Goal: Task Accomplishment & Management: Manage account settings

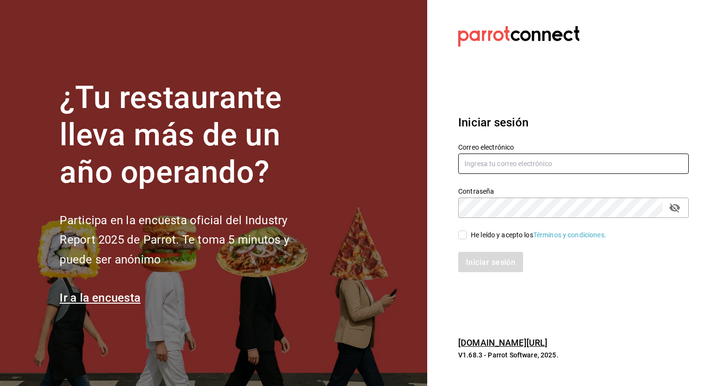
click at [495, 166] on input "text" at bounding box center [573, 164] width 231 height 20
type input "romom3933@gmail.com"
click at [462, 236] on input "He leído y acepto los Términos y condiciones." at bounding box center [462, 235] width 9 height 9
checkbox input "true"
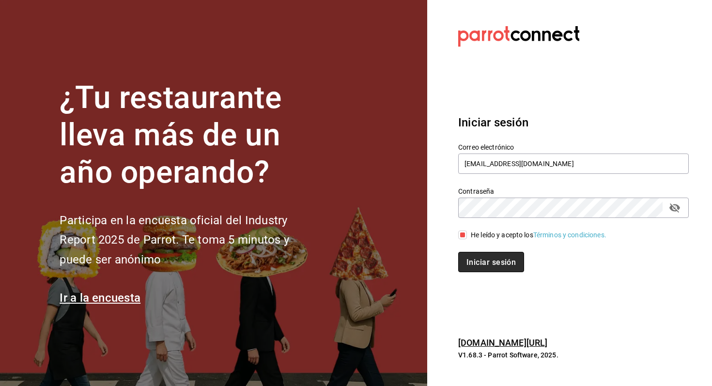
click at [478, 260] on font "Iniciar sesión" at bounding box center [491, 261] width 49 height 9
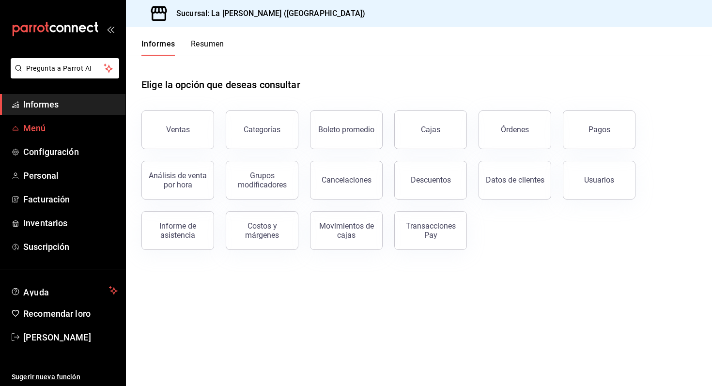
click at [63, 137] on link "Menú" at bounding box center [63, 128] width 126 height 21
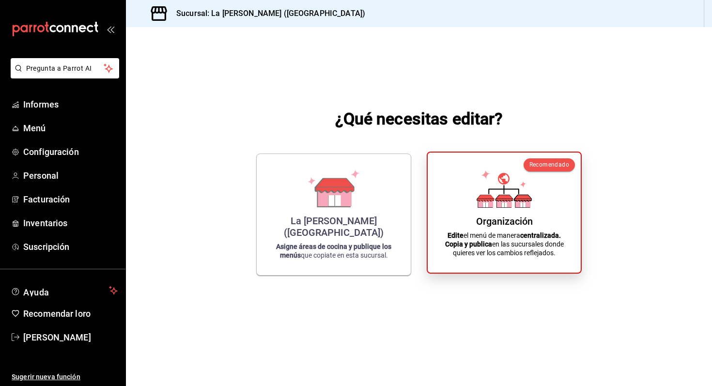
click at [500, 182] on icon at bounding box center [504, 179] width 12 height 12
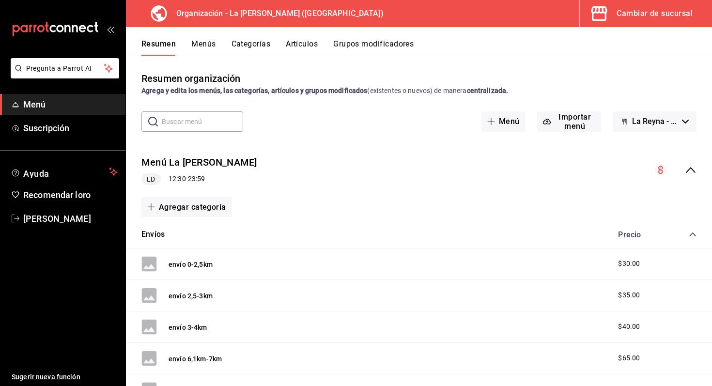
click at [320, 46] on div "Resumen Menús Categorías Artículos Grupos modificadores" at bounding box center [427, 47] width 571 height 17
click at [306, 45] on font "Artículos" at bounding box center [302, 43] width 32 height 9
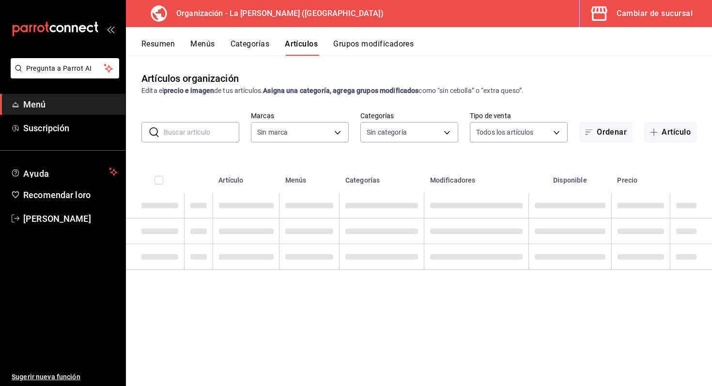
type input "21e8f741-d7e9-4a52-ba38-779e4aaec189"
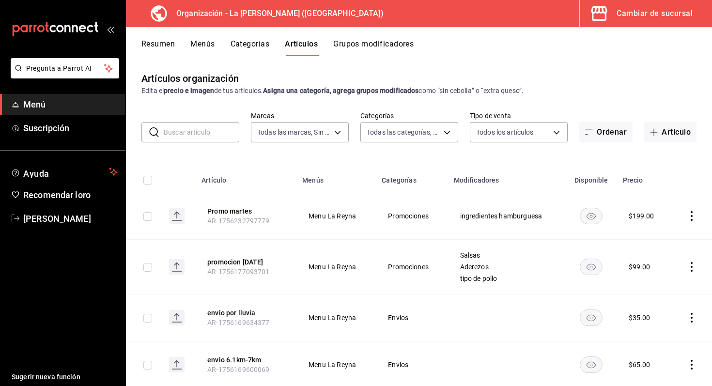
type input "8b7a4d37-4db6-4c9a-b450-26b11c077d84,0b86c16e-0827-4d1e-86bd-c22f5e8398db,51611…"
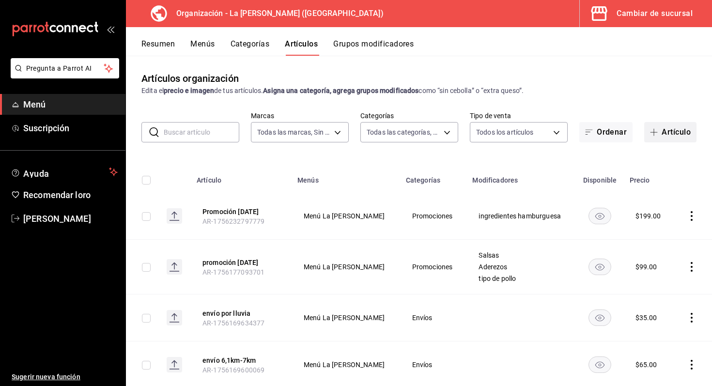
click at [664, 140] on button "Artículo" at bounding box center [671, 132] width 52 height 20
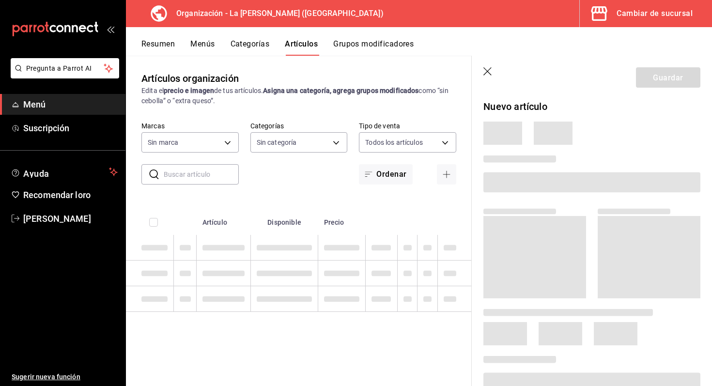
type input "8b7a4d37-4db6-4c9a-b450-26b11c077d84,0b86c16e-0827-4d1e-86bd-c22f5e8398db,51611…"
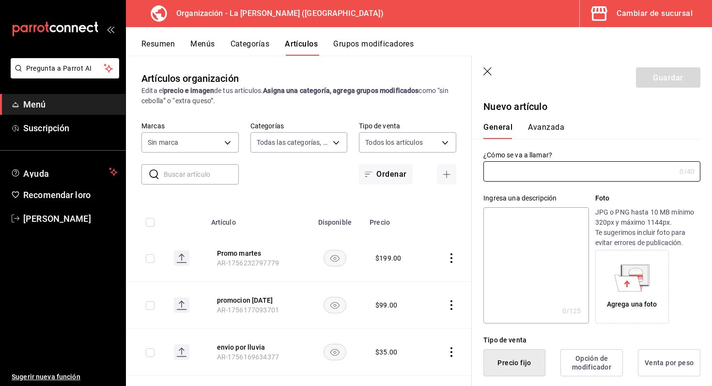
type input "21e8f741-d7e9-4a52-ba38-779e4aaec189"
click at [546, 168] on input "text" at bounding box center [580, 171] width 192 height 19
type input "Promo Miercoles"
click at [534, 215] on textarea at bounding box center [536, 266] width 105 height 116
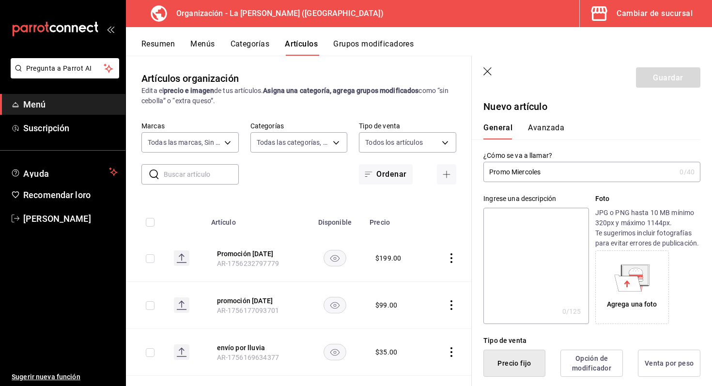
type textarea "2"
type textarea "x"
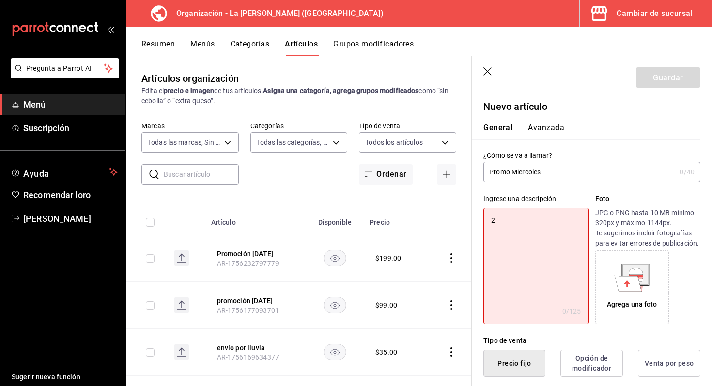
type textarea "2"
type textarea "x"
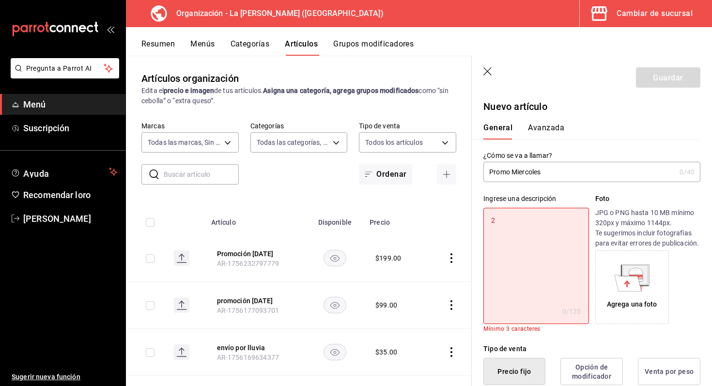
type textarea "2 b"
type textarea "x"
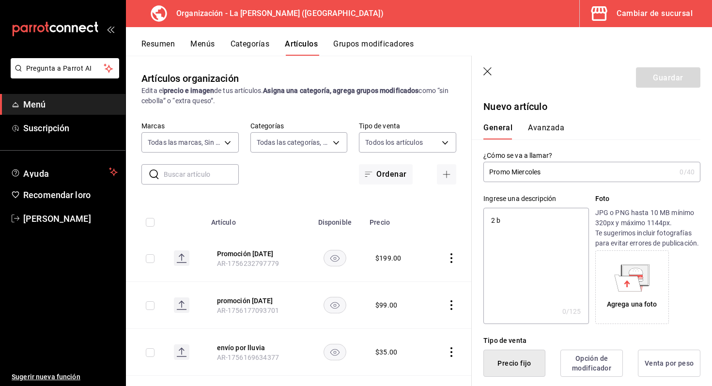
type textarea "2 bu"
type textarea "x"
type textarea "2 buf"
type textarea "x"
type textarea "2 buff"
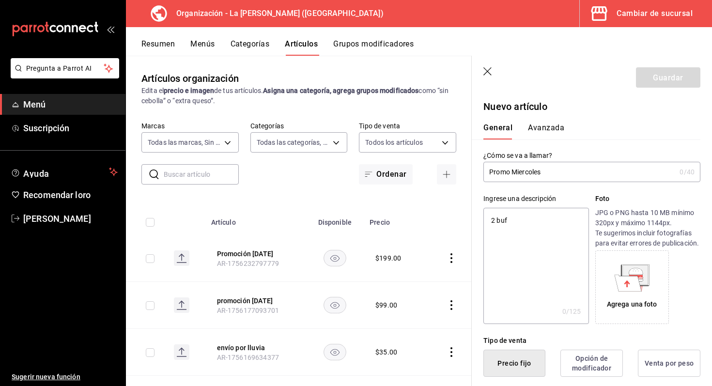
type textarea "x"
type textarea "2 [PERSON_NAME]"
type textarea "x"
type textarea "2 buffal"
type textarea "x"
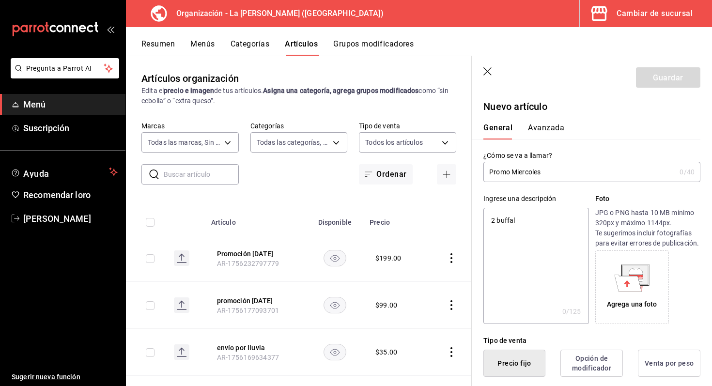
type textarea "2 buffalo"
type textarea "x"
type textarea "2 buffalo"
type textarea "x"
type textarea "2 buffalo f"
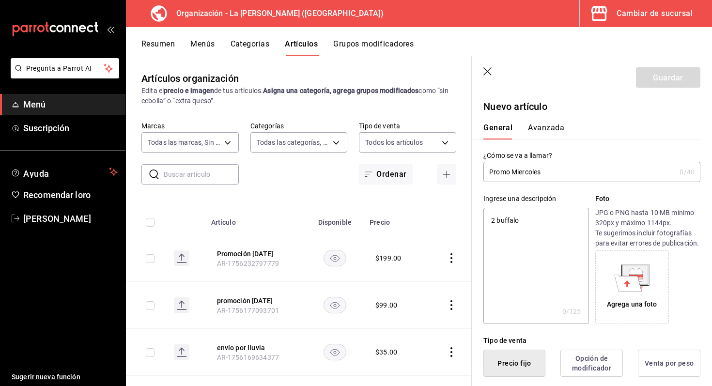
type textarea "x"
type textarea "2 buffalo fr"
type textarea "x"
type textarea "2 buffalo fri"
type textarea "x"
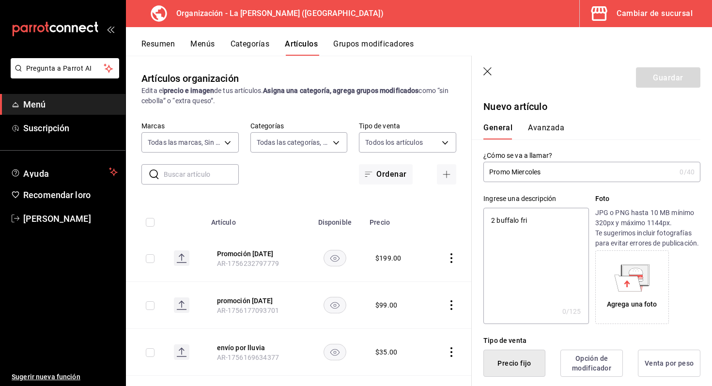
type textarea "2 buffalo frie"
type textarea "x"
type textarea "2 buffalo fries"
type textarea "x"
type textarea "2 buffalo fries"
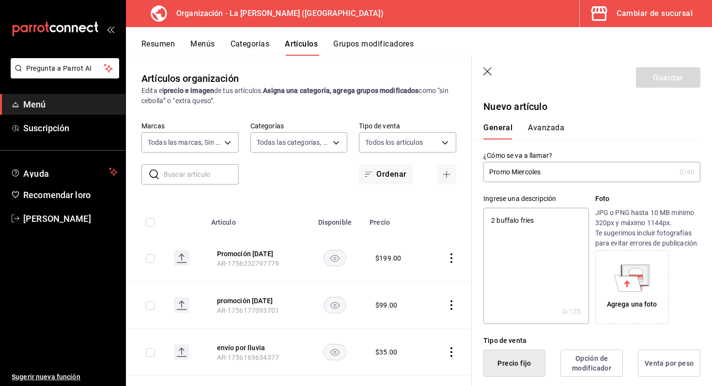
type textarea "x"
type textarea "2 buffalo fries a"
type textarea "x"
type textarea "2 buffalo fries a"
type textarea "x"
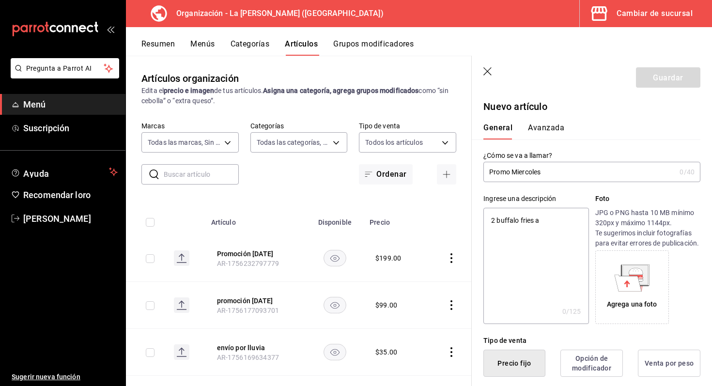
type textarea "2 buffalo fries a l"
type textarea "x"
type textarea "2 buffalo fries a la"
type textarea "x"
type textarea "2 buffalo fries a la"
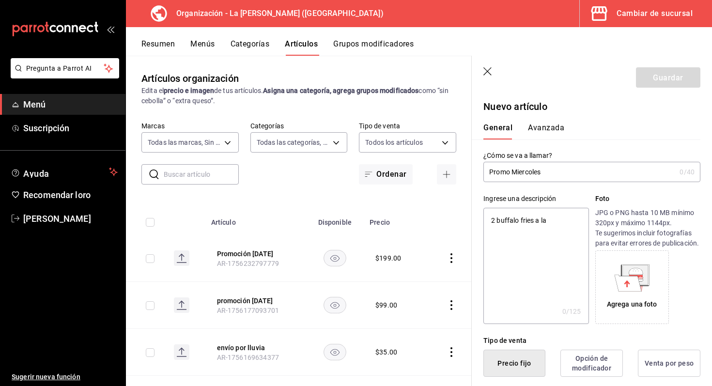
type textarea "x"
type textarea "2 buffalo fries a la f"
type textarea "x"
type textarea "2 buffalo fries a la fr"
type textarea "x"
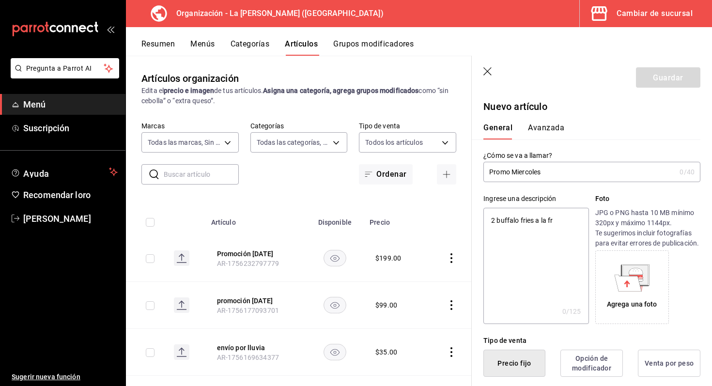
type textarea "2 buffalo fries a la fra"
type textarea "x"
type textarea "2 buffalo fries a la [PERSON_NAME]"
type textarea "x"
type textarea "2 buffalo fries a la franc"
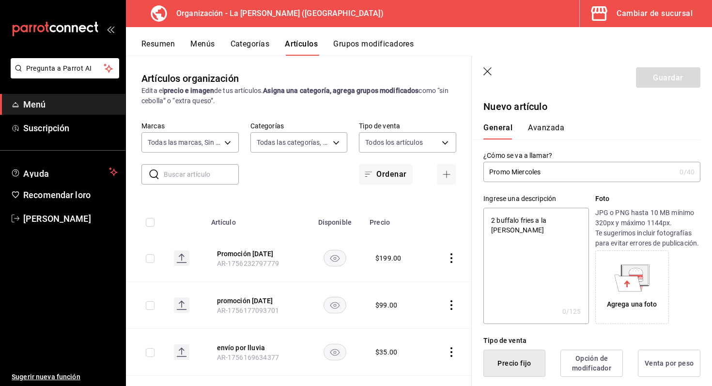
type textarea "x"
type textarea "2 buffalo fries a la [GEOGRAPHIC_DATA]"
type textarea "x"
type textarea "2 buffalo fries a la frances"
type textarea "x"
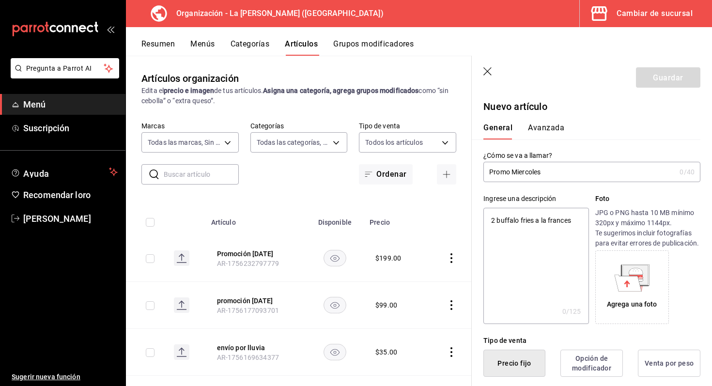
type textarea "2 buffalo fries a la francesa"
type textarea "x"
type textarea "2 buffalo fries a la francesa"
type textarea "x"
type textarea "2 buffalo fries a la francesa x"
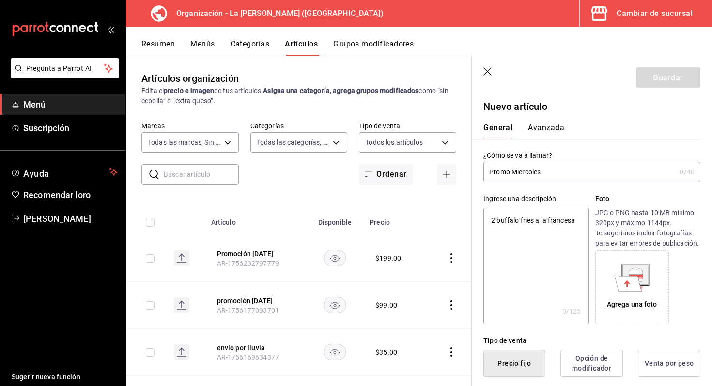
type textarea "x"
type textarea "2 buffalo fries a la francesa x"
type textarea "x"
type textarea "2 buffalo fries a la francesa x"
type textarea "x"
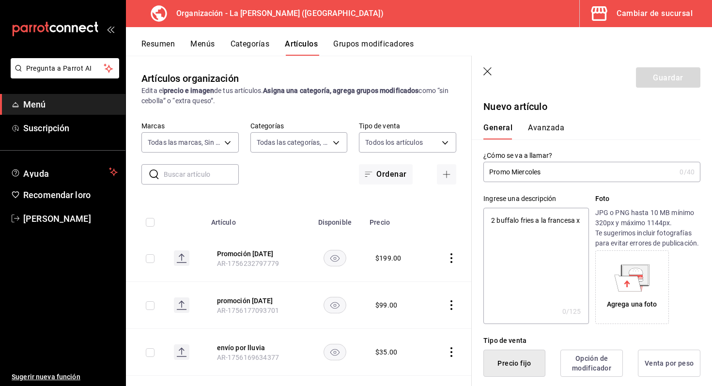
type textarea "2 buffalo fries a la francesa x"
type textarea "x"
type textarea "2 buffalo fries a la francesa x 1"
type textarea "x"
type textarea "2 buffalo fries a la francesa x 14"
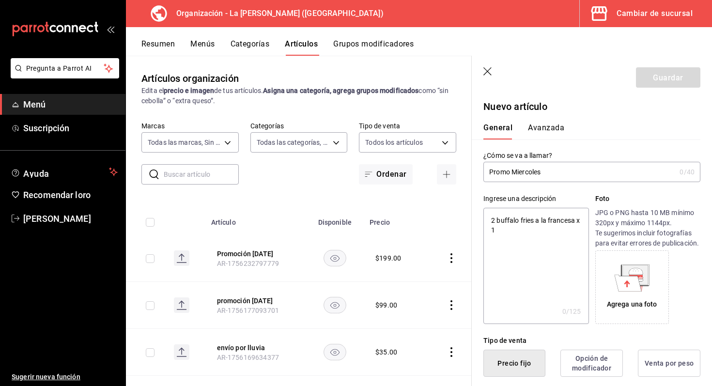
type textarea "x"
type textarea "2 buffalo fries a la francesa x 149"
type textarea "x"
type textarea "2 buffalo fries a la francesa x 149"
type textarea "x"
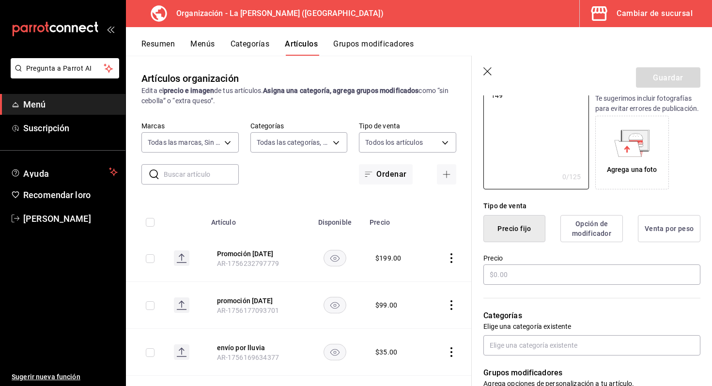
scroll to position [142, 0]
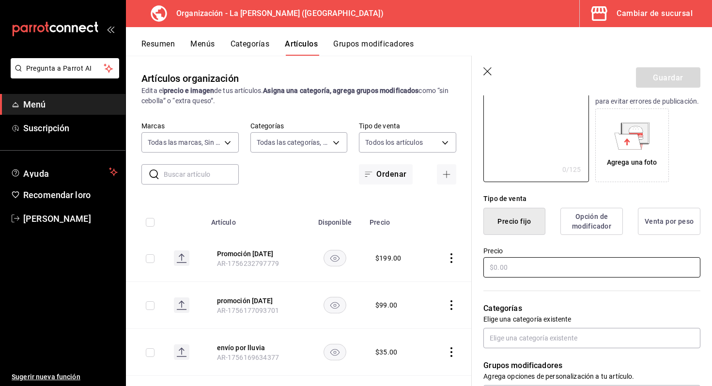
type textarea "2 buffalo fries a la francesa x 149"
click at [553, 268] on input "text" at bounding box center [592, 267] width 217 height 20
type textarea "x"
type input "$1.00"
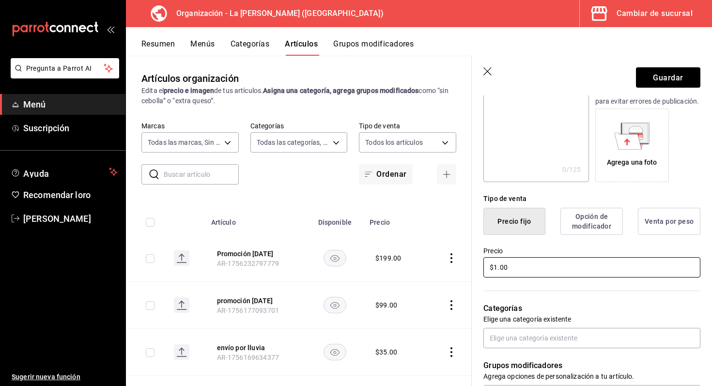
type textarea "x"
type input "$14.00"
type textarea "x"
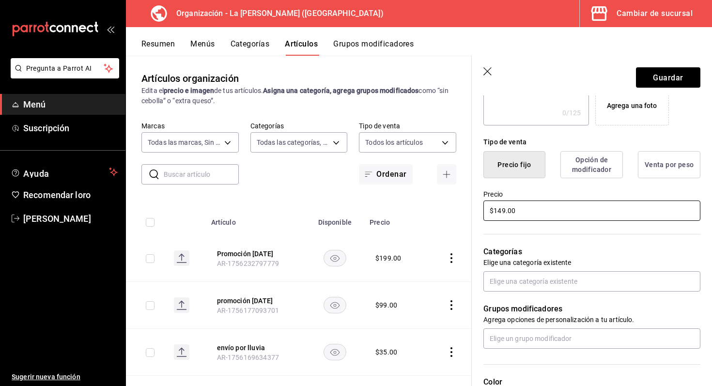
scroll to position [247, 0]
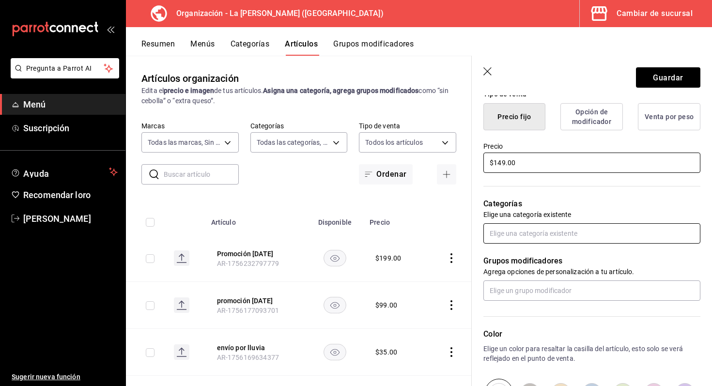
type input "$149.00"
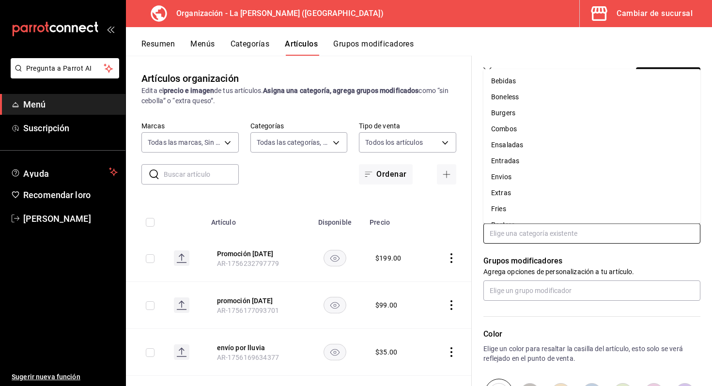
click at [531, 232] on input "text" at bounding box center [592, 233] width 217 height 20
click at [522, 197] on font "Promociones" at bounding box center [511, 196] width 40 height 8
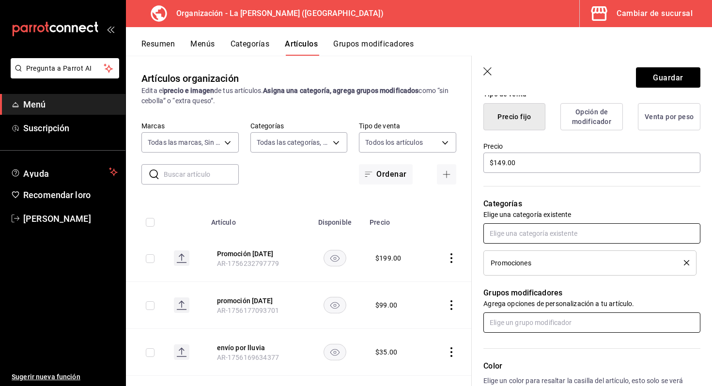
scroll to position [248, 0]
click at [520, 325] on input "text" at bounding box center [592, 322] width 217 height 20
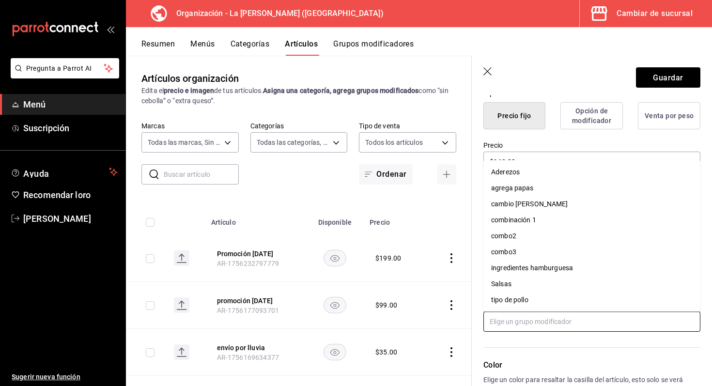
click at [534, 286] on li "Salsas" at bounding box center [592, 284] width 217 height 16
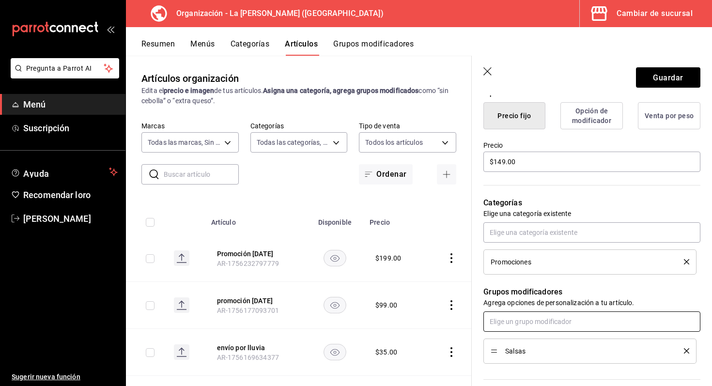
click at [521, 322] on input "text" at bounding box center [592, 322] width 217 height 20
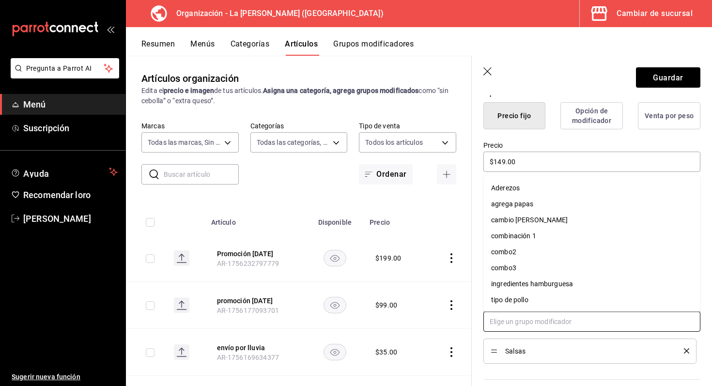
click at [541, 194] on li "Aderezos" at bounding box center [592, 188] width 217 height 16
type textarea "x"
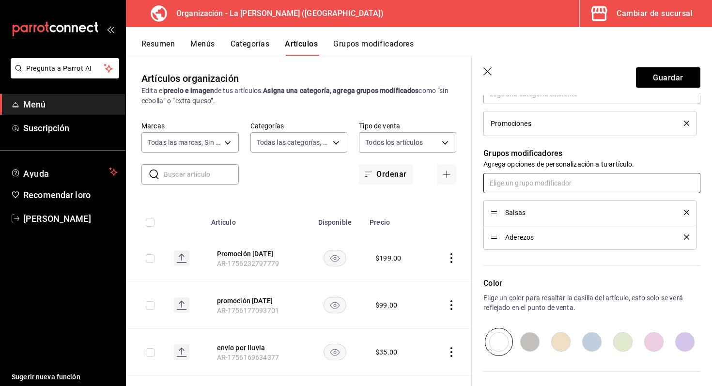
scroll to position [478, 0]
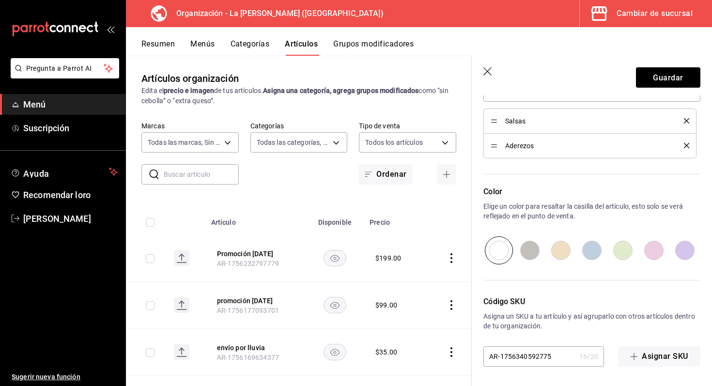
click at [531, 243] on input "radio" at bounding box center [530, 250] width 31 height 28
radio input "true"
type textarea "x"
click at [565, 249] on input "radio" at bounding box center [561, 250] width 31 height 28
radio input "true"
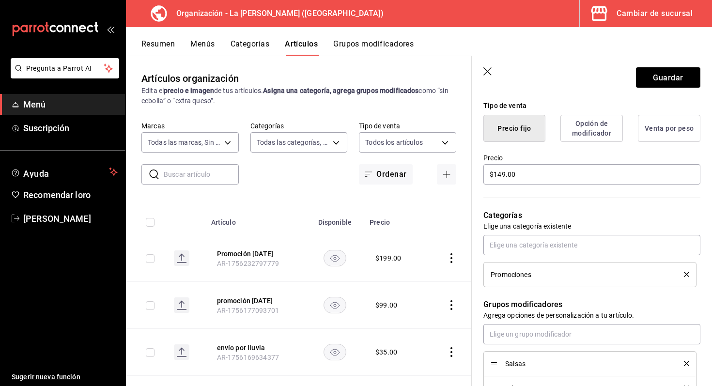
scroll to position [231, 0]
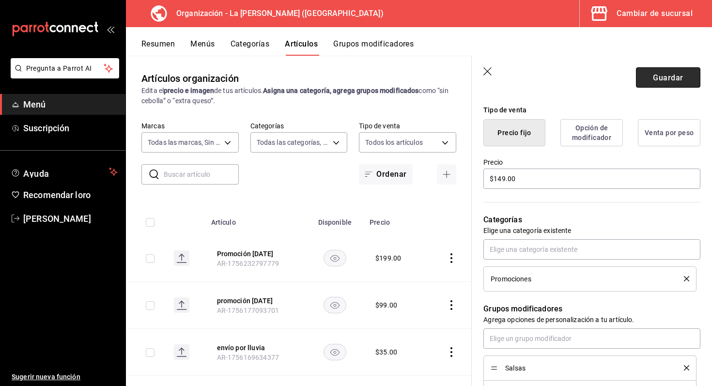
click at [664, 81] on font "Guardar" at bounding box center [668, 77] width 30 height 9
type textarea "x"
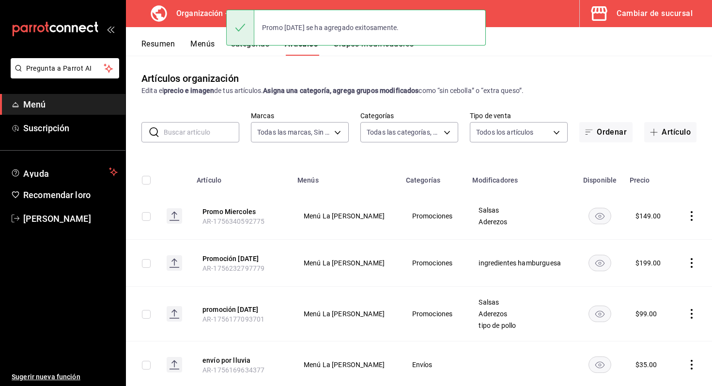
click at [338, 75] on div "Artículos organización Edita el precio e imagen de tus artículos. Asigna una ca…" at bounding box center [419, 83] width 586 height 25
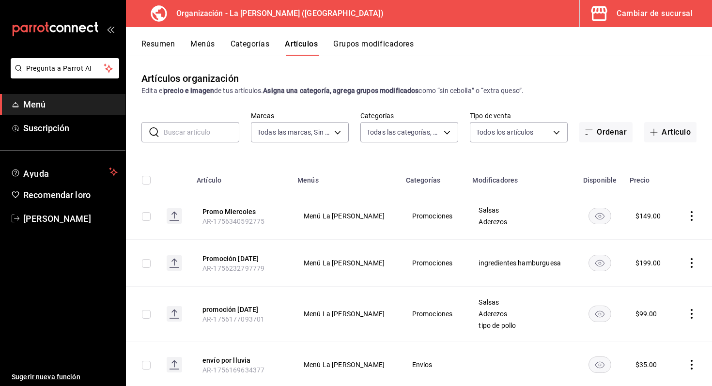
click at [626, 10] on font "Cambiar de sucursal" at bounding box center [655, 13] width 76 height 9
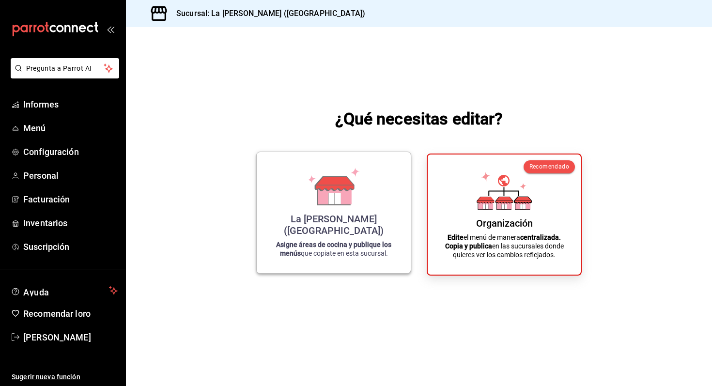
click at [314, 175] on div "La [PERSON_NAME] ([GEOGRAPHIC_DATA]) Asigne áreas de cocina y publique los menú…" at bounding box center [333, 213] width 131 height 106
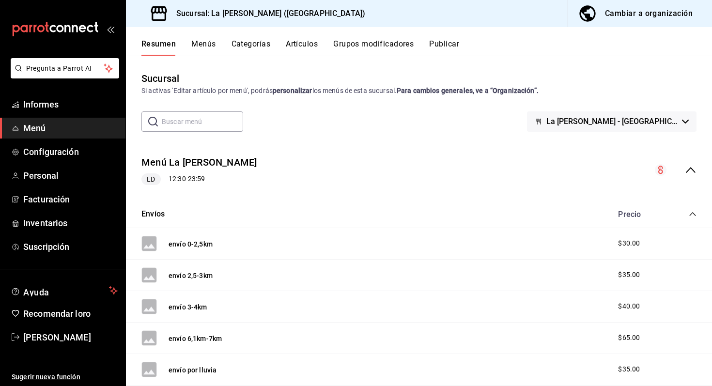
click at [353, 44] on font "Grupos modificadores" at bounding box center [373, 43] width 80 height 9
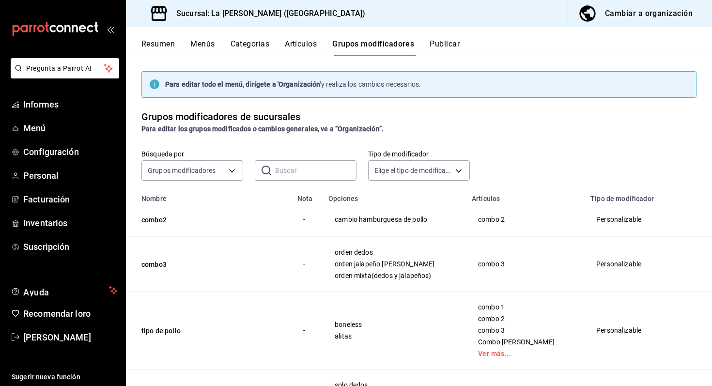
click at [441, 45] on font "Publicar" at bounding box center [445, 43] width 30 height 9
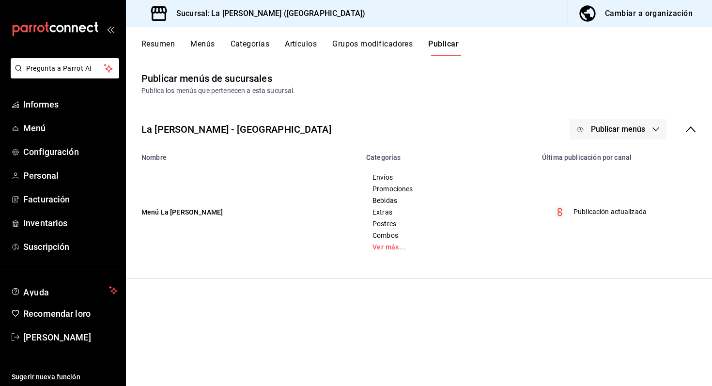
click at [692, 134] on icon at bounding box center [691, 130] width 12 height 12
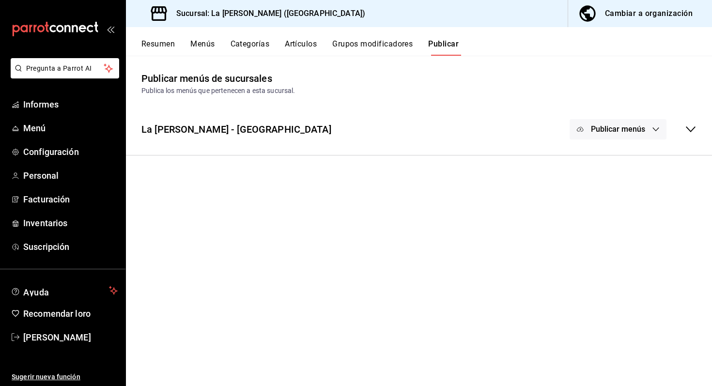
click at [653, 129] on icon "button" at bounding box center [656, 130] width 8 height 8
click at [611, 155] on li "Punto de venta" at bounding box center [618, 160] width 89 height 27
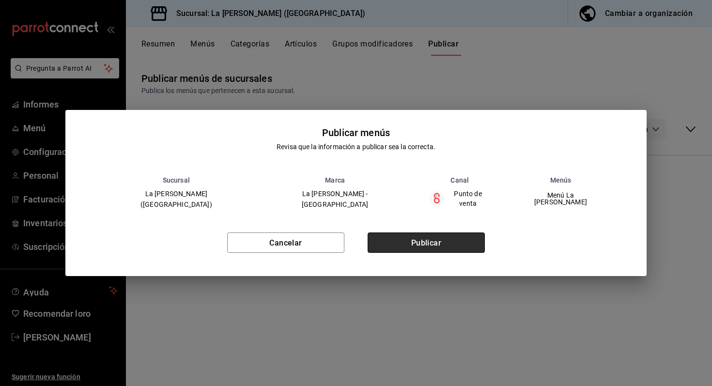
click at [460, 239] on button "Publicar" at bounding box center [426, 243] width 117 height 20
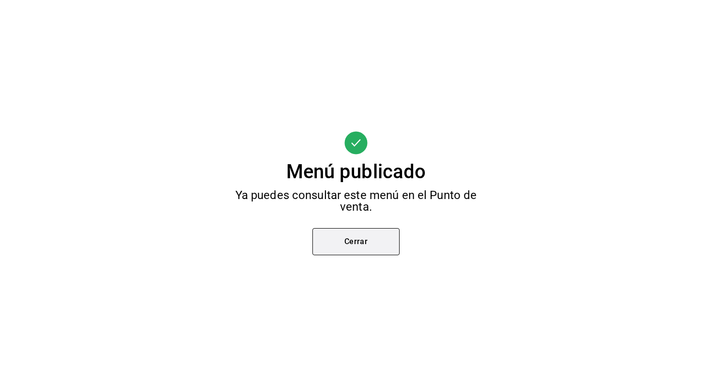
click at [363, 234] on button "Cerrar" at bounding box center [356, 241] width 87 height 27
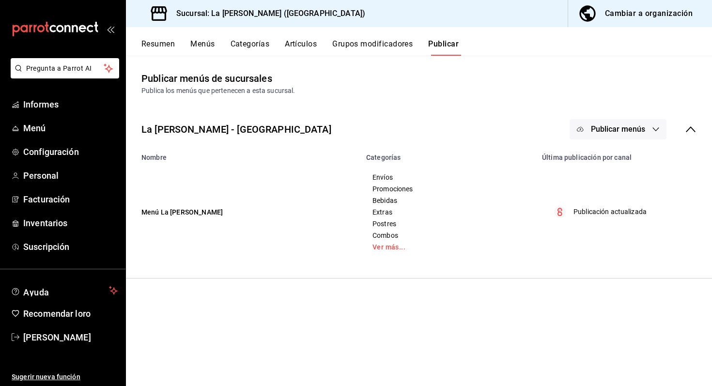
click at [612, 129] on font "Publicar menús" at bounding box center [618, 129] width 54 height 9
click at [596, 158] on circle at bounding box center [590, 161] width 16 height 16
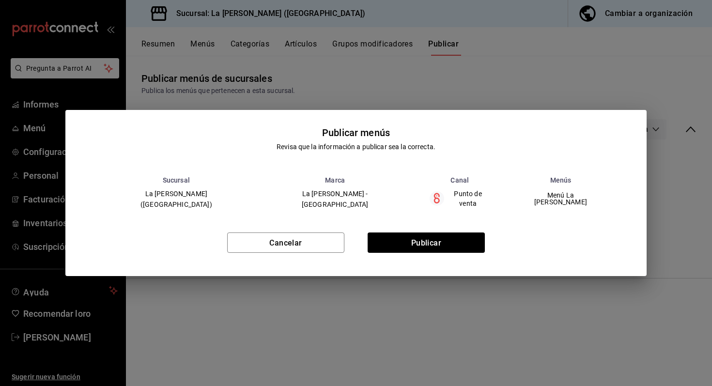
click at [347, 83] on div "Publicar menús Revisa que la información a publicar sea la correcta. Sucursal M…" at bounding box center [356, 193] width 712 height 386
click at [305, 251] on div "Cancelar Publicar" at bounding box center [356, 246] width 582 height 59
click at [305, 241] on button "Cancelar" at bounding box center [285, 243] width 117 height 20
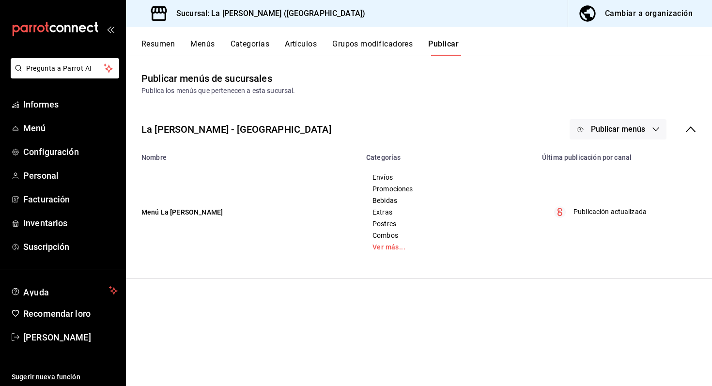
click at [608, 22] on button "Cambiar a organización" at bounding box center [636, 13] width 136 height 27
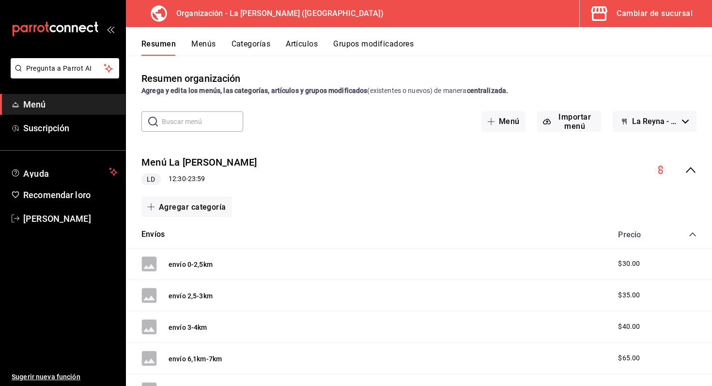
click at [208, 32] on div "Resumen Menús Categorías Artículos Grupos modificadores" at bounding box center [419, 41] width 586 height 29
click at [203, 47] on font "Menús" at bounding box center [203, 43] width 24 height 9
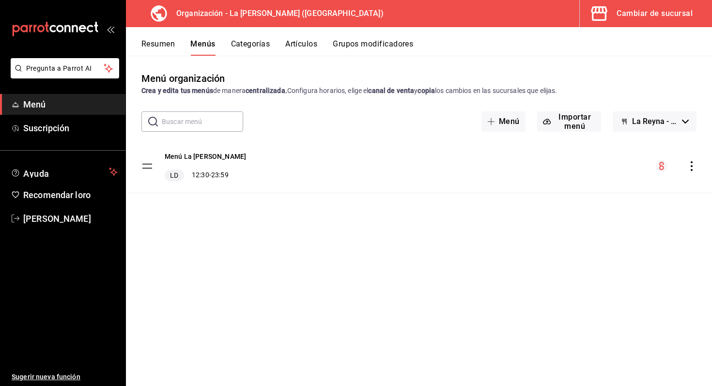
click at [688, 168] on icon "comportamiento" at bounding box center [692, 166] width 10 height 10
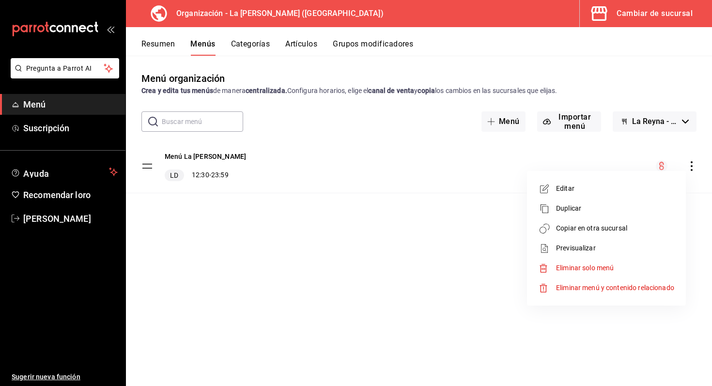
click at [607, 233] on span "Copiar en otra sucursal" at bounding box center [615, 228] width 118 height 10
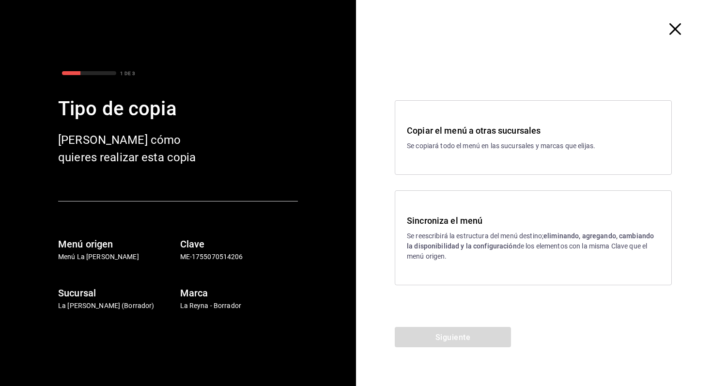
click at [458, 209] on div "Sincroniza el menú Se reescribirá la estructura del menú destino; eliminando, a…" at bounding box center [533, 237] width 277 height 95
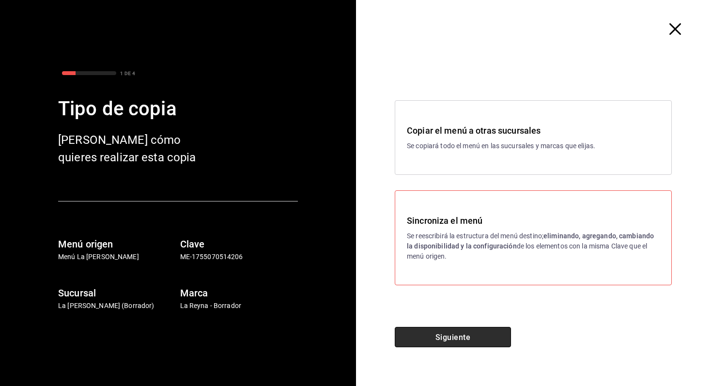
click at [441, 327] on button "Siguiente" at bounding box center [453, 337] width 116 height 20
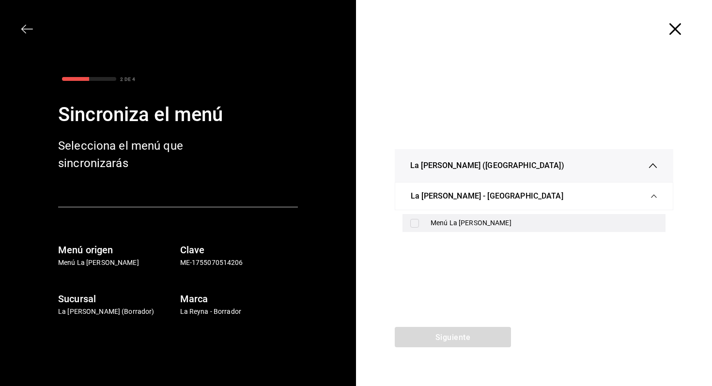
click at [425, 219] on div "Menú La [PERSON_NAME]" at bounding box center [534, 223] width 263 height 18
checkbox input "true"
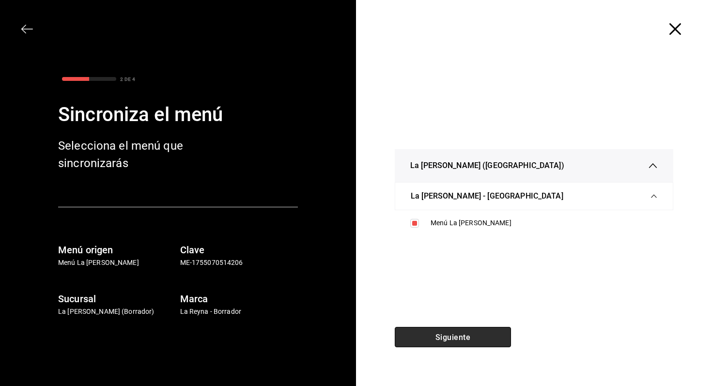
click at [448, 345] on button "Siguiente" at bounding box center [453, 337] width 116 height 20
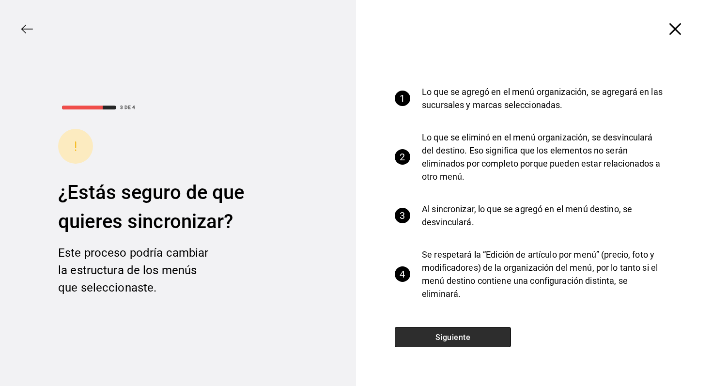
click at [471, 336] on button "Siguiente" at bounding box center [453, 337] width 116 height 20
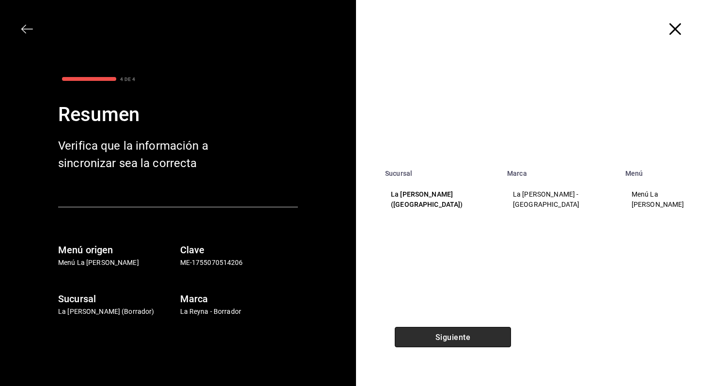
click at [442, 342] on button "Siguiente" at bounding box center [453, 337] width 116 height 20
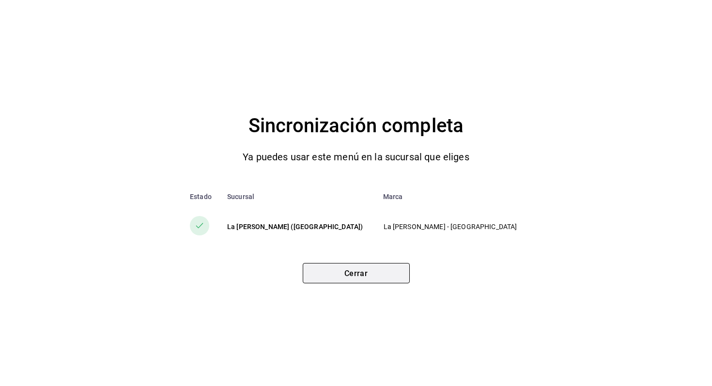
click at [359, 275] on font "Cerrar" at bounding box center [357, 272] width 24 height 9
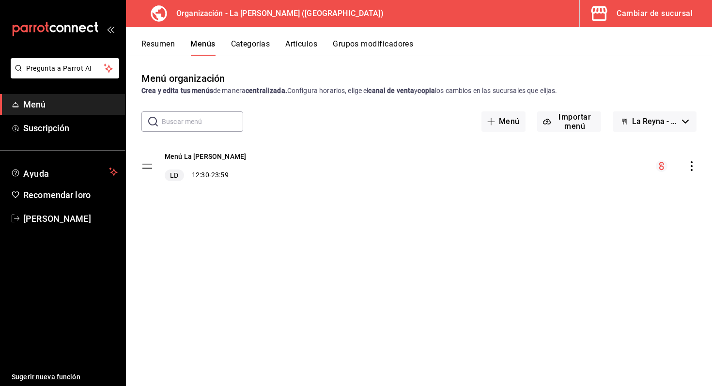
click at [596, 15] on icon "button" at bounding box center [599, 13] width 19 height 19
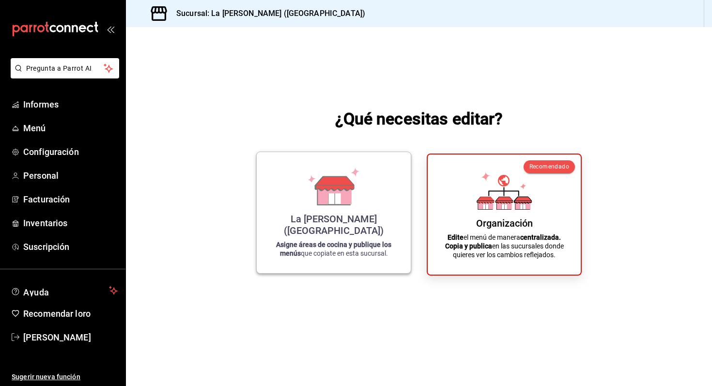
click at [316, 189] on icon at bounding box center [333, 187] width 55 height 38
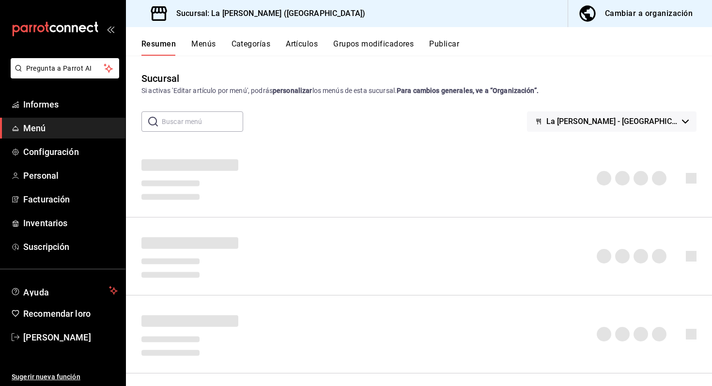
click at [210, 46] on font "Menús" at bounding box center [203, 43] width 24 height 9
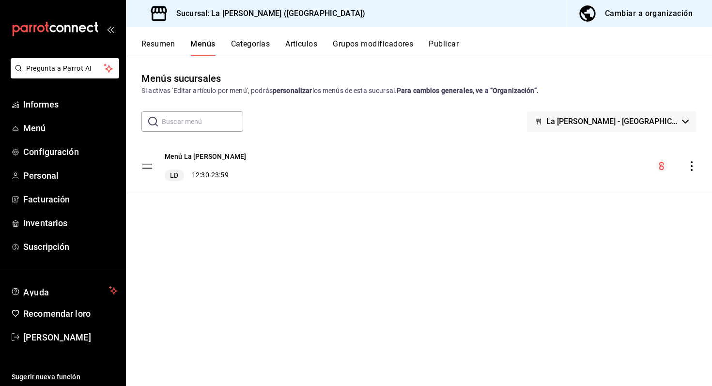
click at [441, 45] on font "Publicar" at bounding box center [444, 43] width 30 height 9
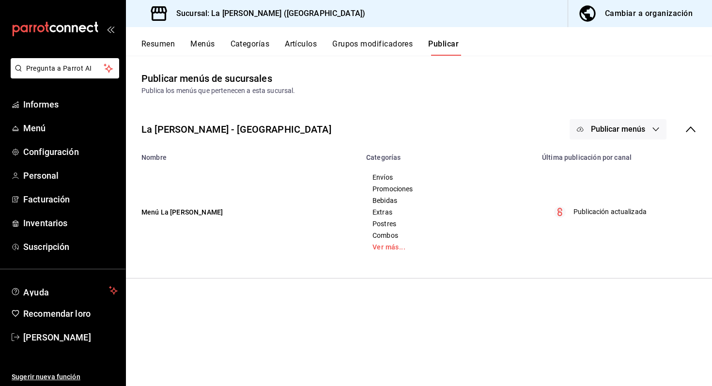
click at [628, 129] on font "Publicar menús" at bounding box center [618, 129] width 54 height 9
click at [604, 157] on div at bounding box center [595, 161] width 27 height 16
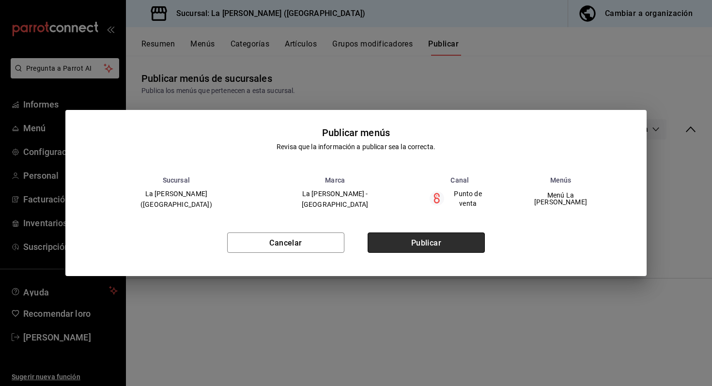
click at [464, 243] on button "Publicar" at bounding box center [426, 243] width 117 height 20
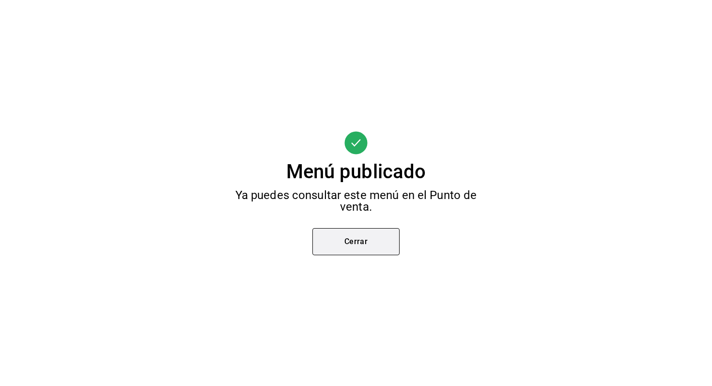
click at [365, 244] on font "Cerrar" at bounding box center [357, 241] width 24 height 9
